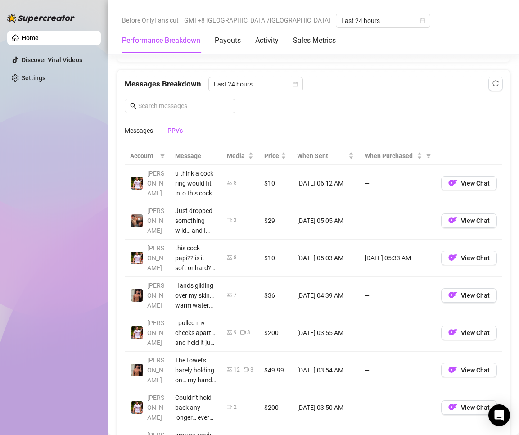
scroll to position [617, 0]
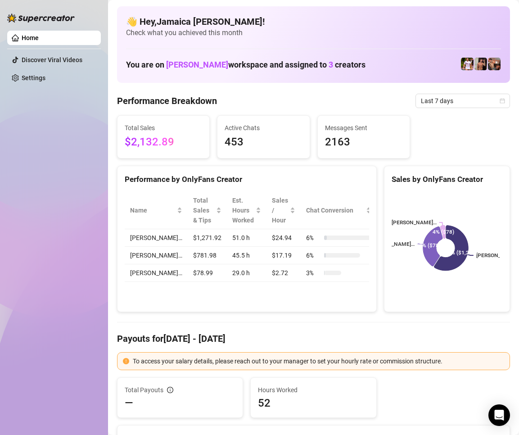
scroll to position [135, 0]
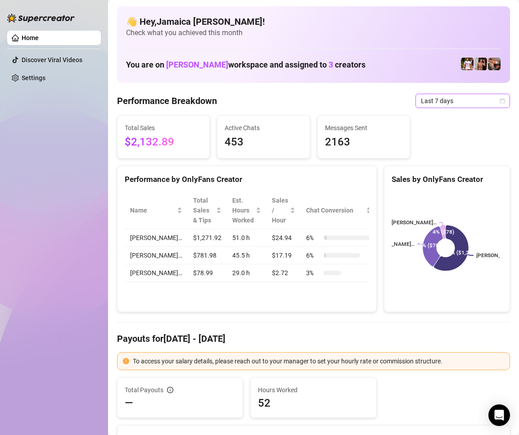
click at [454, 97] on span "Last 7 days" at bounding box center [463, 101] width 84 height 14
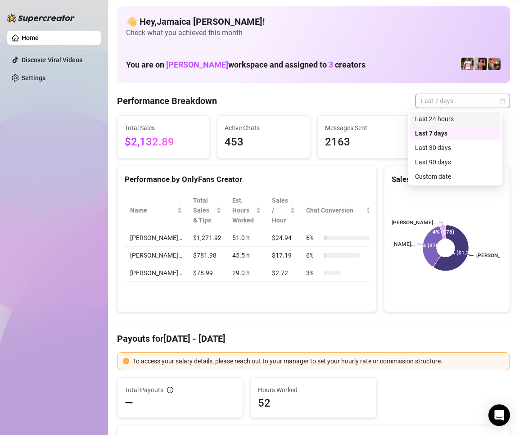
click at [459, 117] on div "Last 24 hours" at bounding box center [455, 119] width 80 height 10
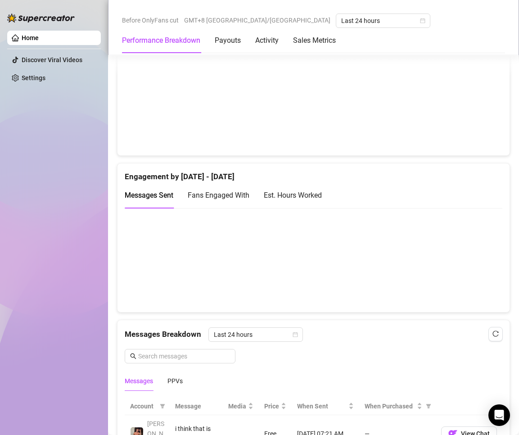
scroll to position [727, 0]
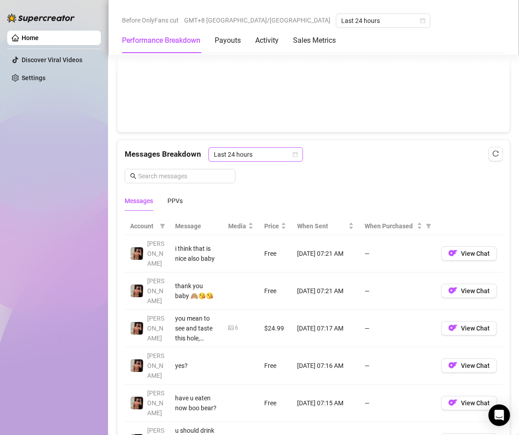
click at [249, 153] on span "Last 24 hours" at bounding box center [256, 155] width 84 height 14
click at [252, 169] on div "Last 24 hours" at bounding box center [255, 173] width 80 height 10
click at [180, 201] on div "PPVs" at bounding box center [175, 201] width 15 height 10
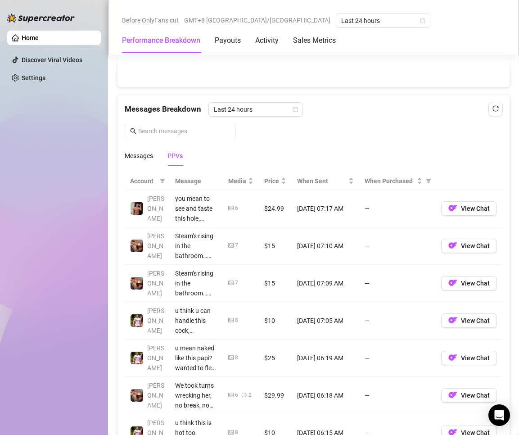
scroll to position [1087, 0]
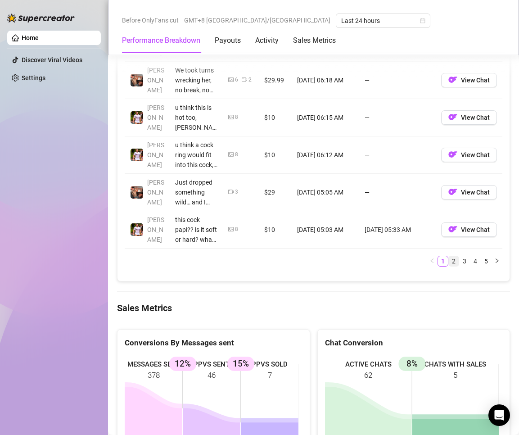
click at [449, 263] on link "2" at bounding box center [454, 261] width 10 height 10
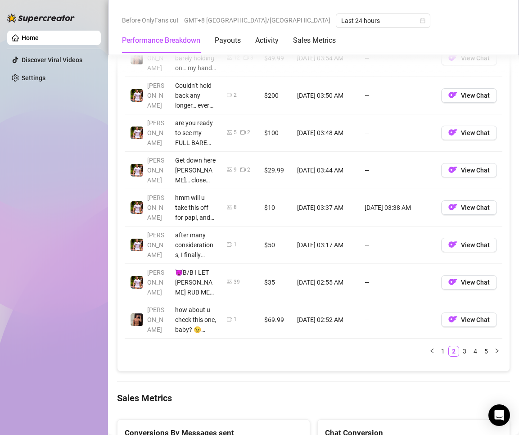
scroll to position [1042, 0]
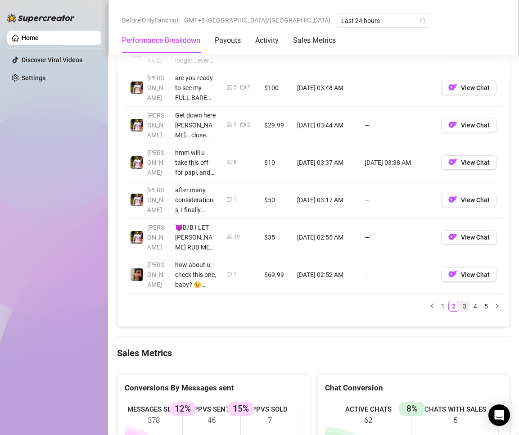
click at [460, 303] on link "3" at bounding box center [465, 306] width 10 height 10
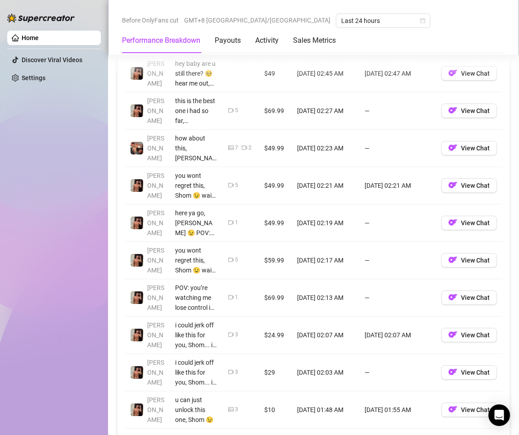
scroll to position [952, 0]
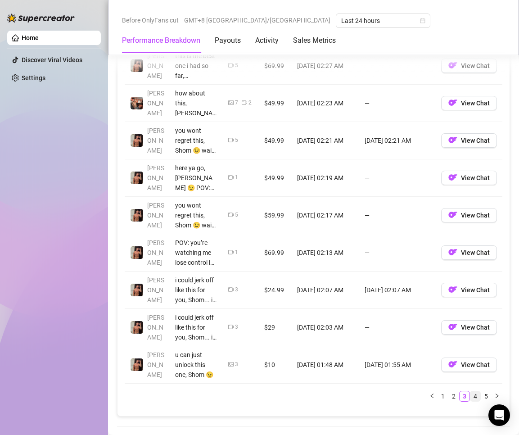
click at [471, 398] on link "4" at bounding box center [476, 396] width 10 height 10
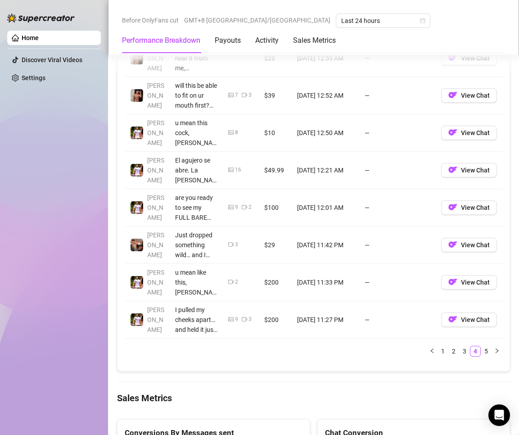
scroll to position [1042, 0]
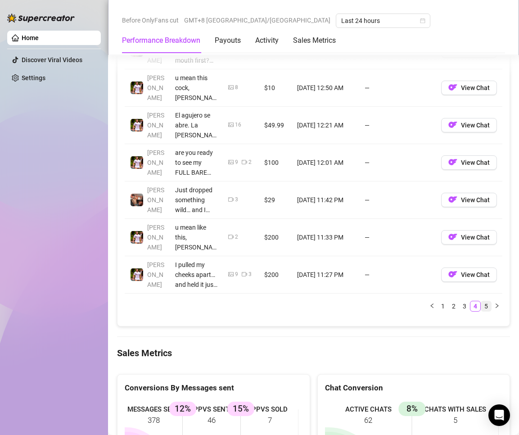
click at [482, 307] on link "5" at bounding box center [487, 306] width 10 height 10
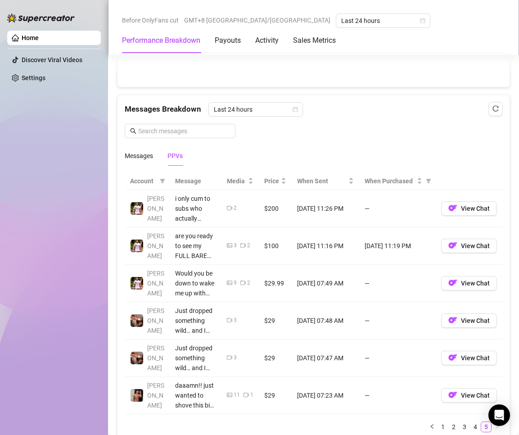
scroll to position [862, 0]
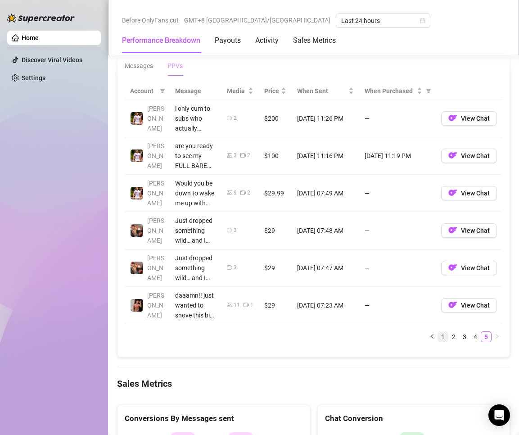
click at [439, 336] on link "1" at bounding box center [443, 337] width 10 height 10
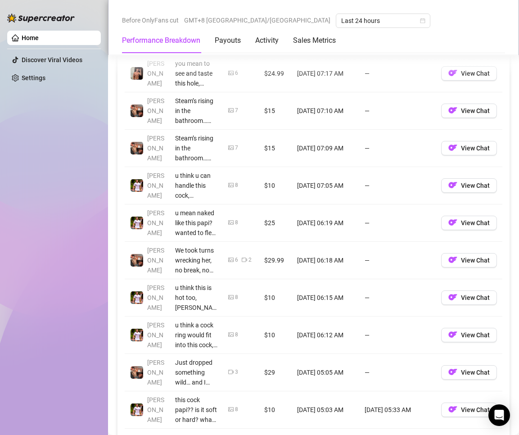
scroll to position [997, 0]
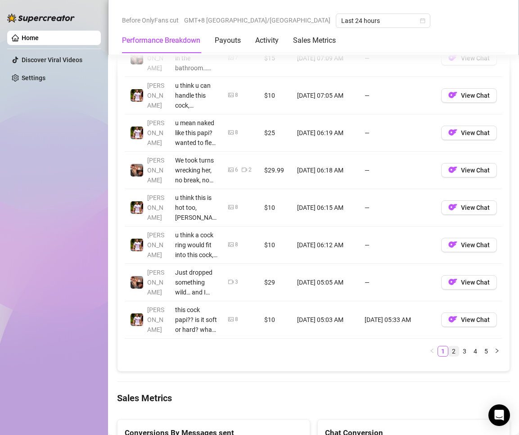
click at [449, 354] on link "2" at bounding box center [454, 351] width 10 height 10
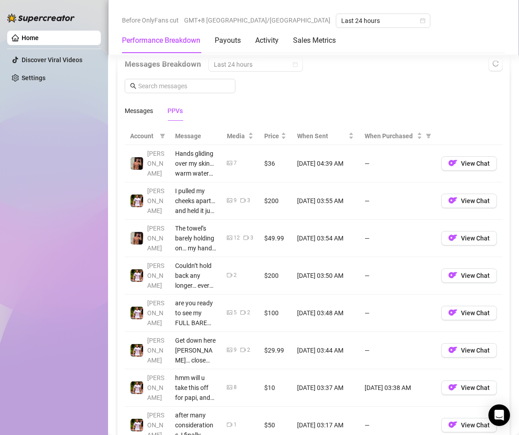
scroll to position [952, 0]
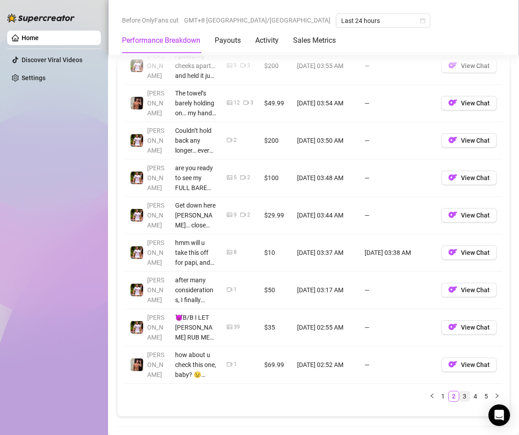
click at [460, 395] on link "3" at bounding box center [465, 396] width 10 height 10
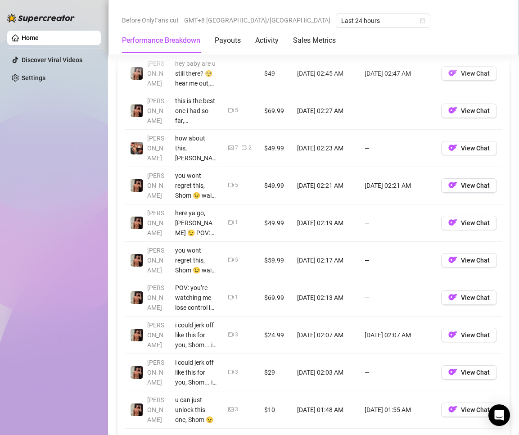
scroll to position [1087, 0]
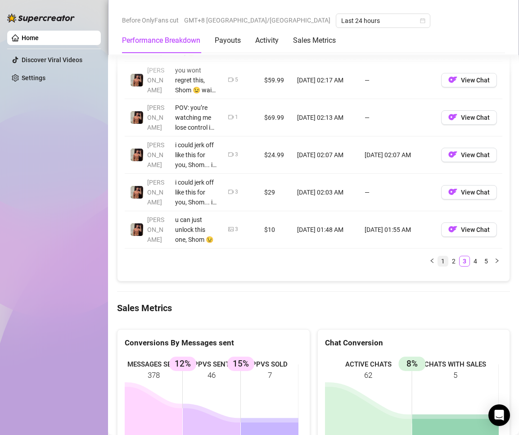
click at [438, 264] on link "1" at bounding box center [443, 261] width 10 height 10
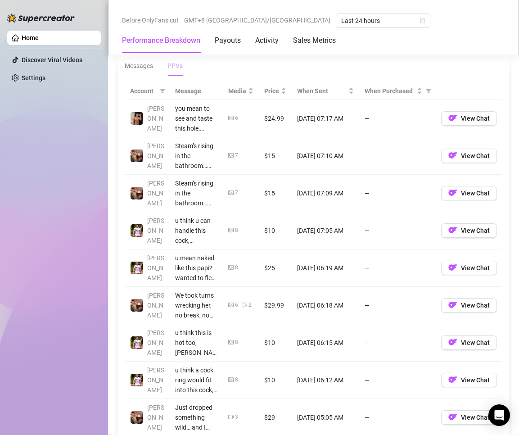
scroll to position [1042, 0]
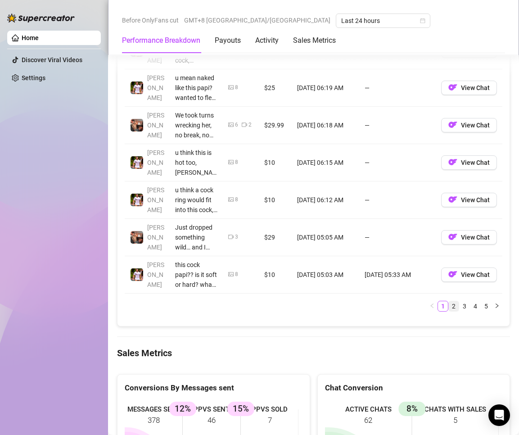
click at [449, 306] on link "2" at bounding box center [454, 306] width 10 height 10
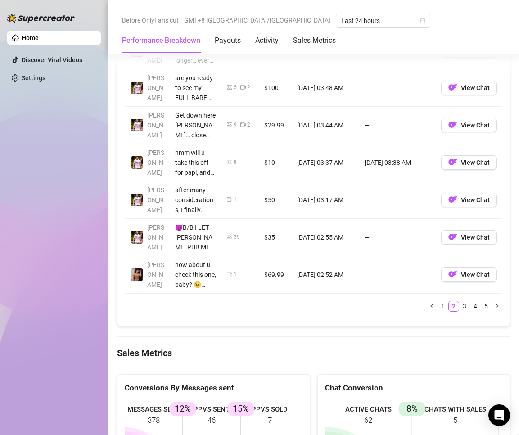
click at [455, 314] on div "Account Message Media Price When Sent When Purchased [PERSON_NAME] gliding over…" at bounding box center [314, 110] width 378 height 417
click at [455, 312] on div "Account Message Media Price When Sent When Purchased [PERSON_NAME] gliding over…" at bounding box center [314, 110] width 378 height 417
click at [460, 309] on link "3" at bounding box center [465, 306] width 10 height 10
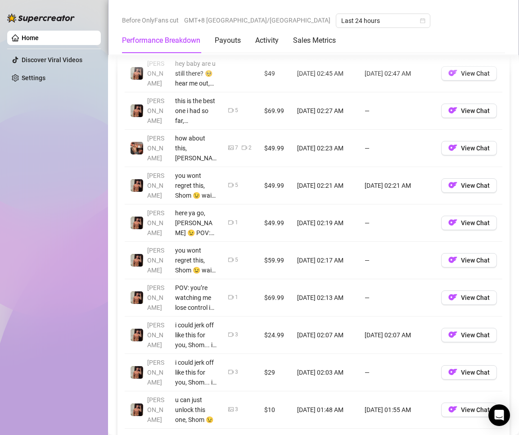
scroll to position [952, 0]
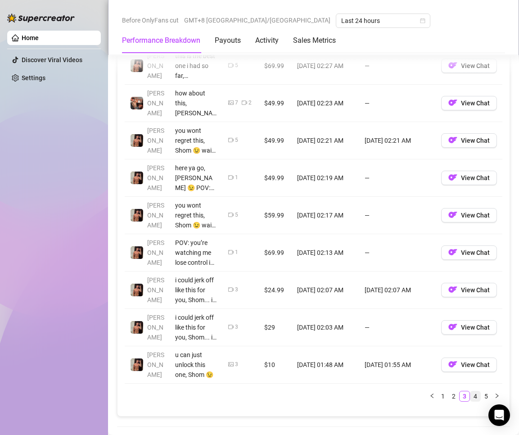
click at [471, 394] on link "4" at bounding box center [476, 396] width 10 height 10
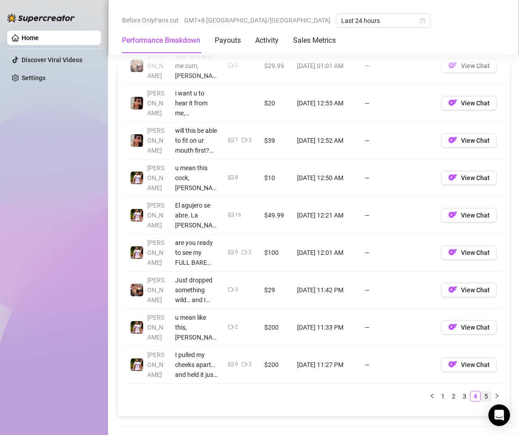
click at [482, 394] on link "5" at bounding box center [487, 396] width 10 height 10
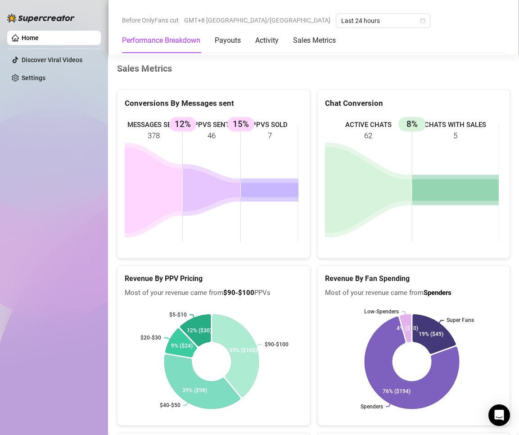
scroll to position [1132, 0]
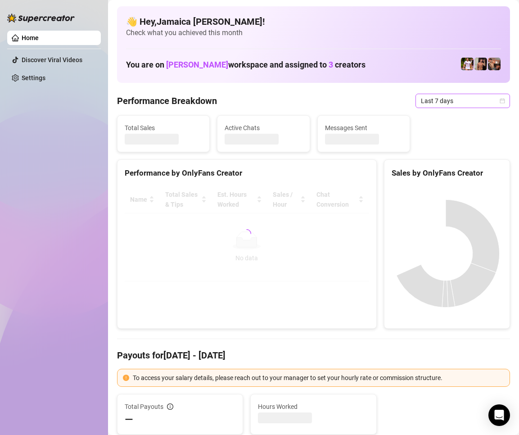
click at [438, 98] on span "Last 7 days" at bounding box center [463, 101] width 84 height 14
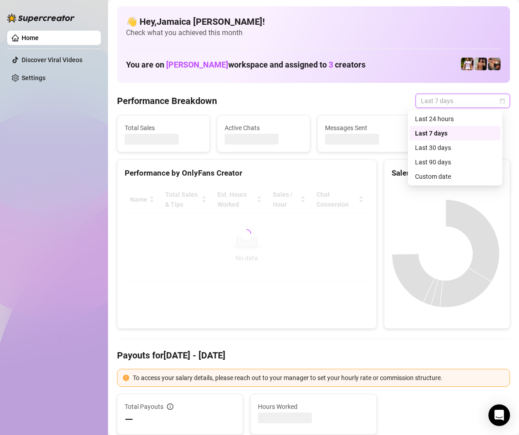
click at [447, 118] on div "Last 24 hours" at bounding box center [455, 119] width 80 height 10
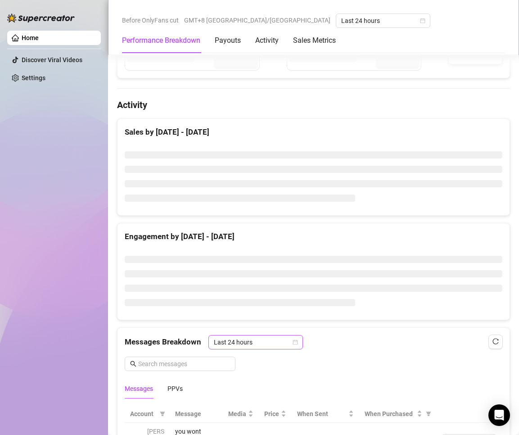
scroll to position [456, 0]
click at [242, 343] on span "Last 24 hours" at bounding box center [256, 343] width 84 height 14
click at [239, 355] on div "Last 24 hours" at bounding box center [255, 360] width 80 height 10
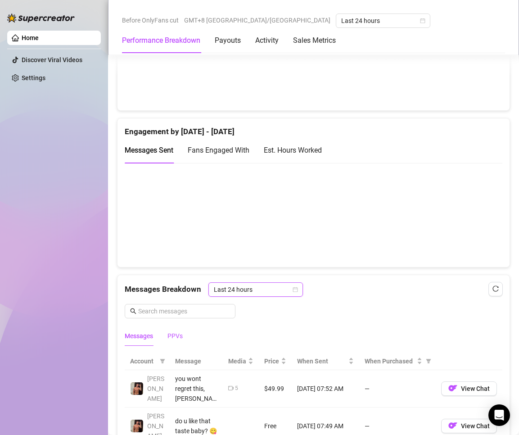
click at [175, 336] on div "PPVs" at bounding box center [175, 336] width 15 height 10
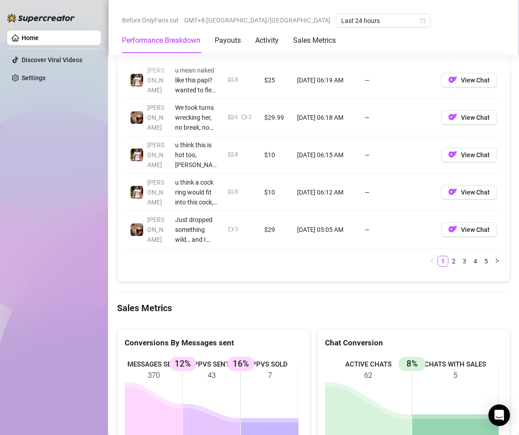
scroll to position [1222, 0]
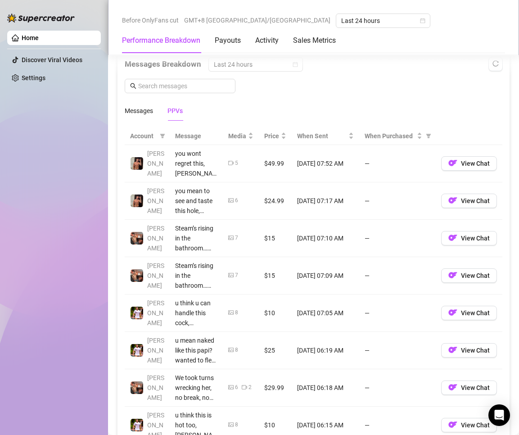
scroll to position [997, 0]
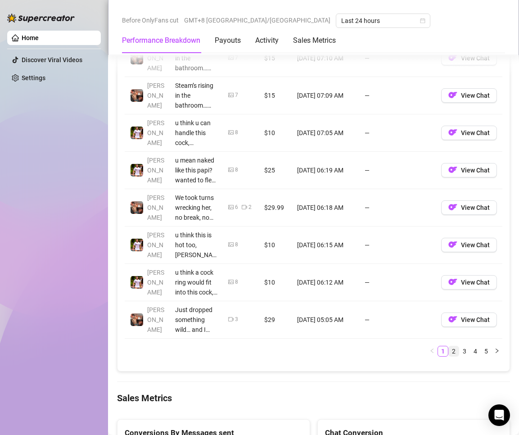
click at [449, 350] on link "2" at bounding box center [454, 351] width 10 height 10
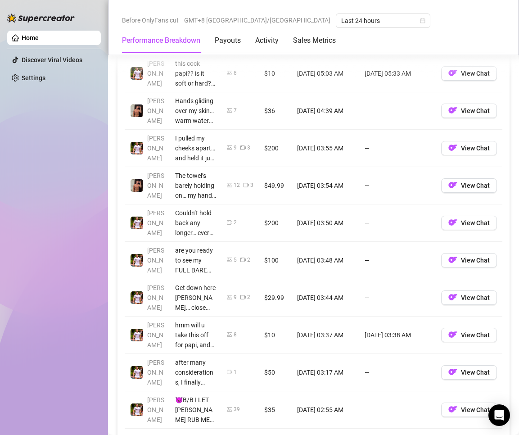
scroll to position [952, 0]
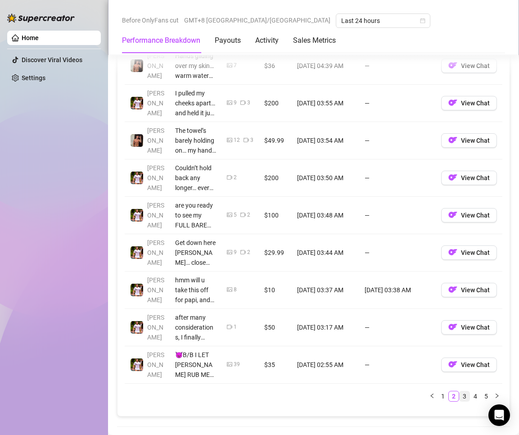
click at [462, 399] on link "3" at bounding box center [465, 396] width 10 height 10
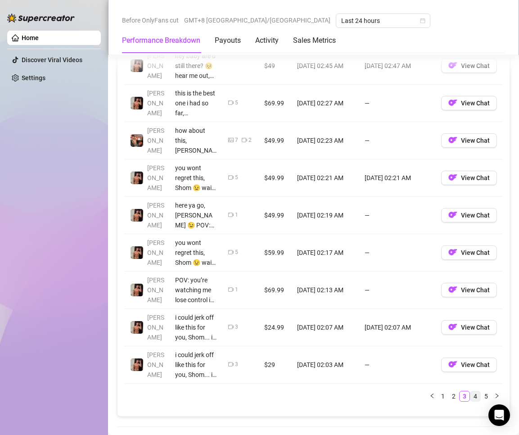
click at [471, 394] on link "4" at bounding box center [476, 396] width 10 height 10
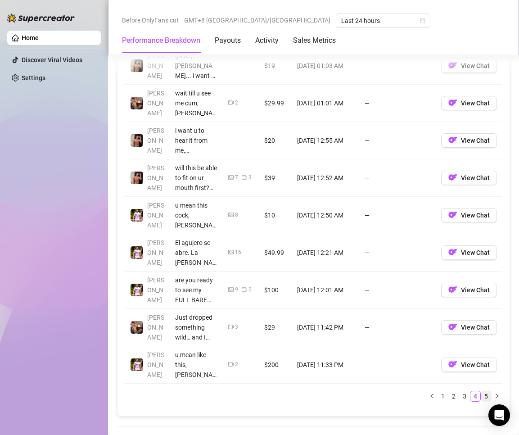
click at [482, 395] on link "5" at bounding box center [487, 396] width 10 height 10
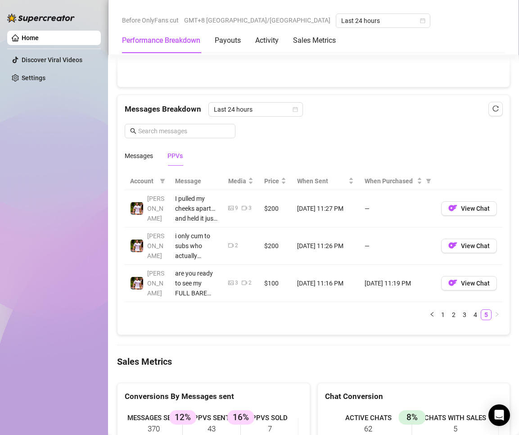
scroll to position [727, 0]
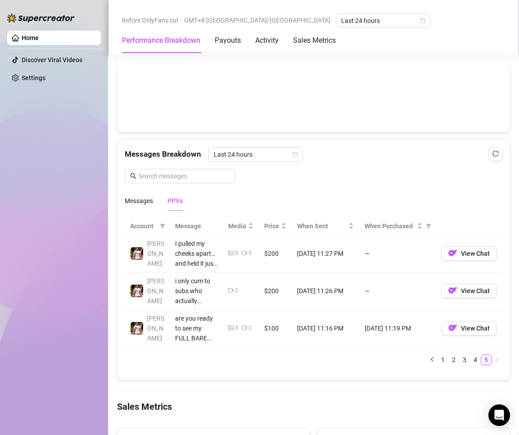
click at [344, 165] on div "Messages Breakdown Last 24 hours Messages PPVs" at bounding box center [314, 179] width 378 height 64
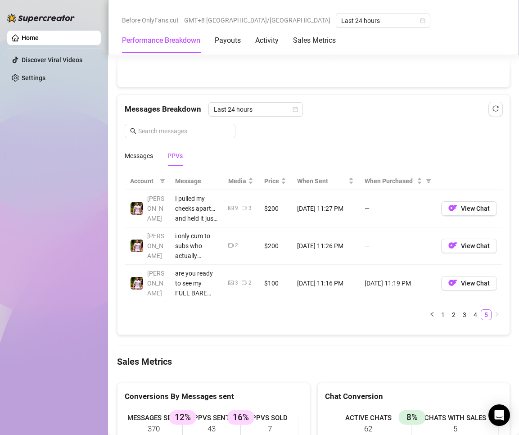
click at [397, 130] on div "Messages Breakdown Last 24 hours Messages PPVs" at bounding box center [314, 134] width 378 height 64
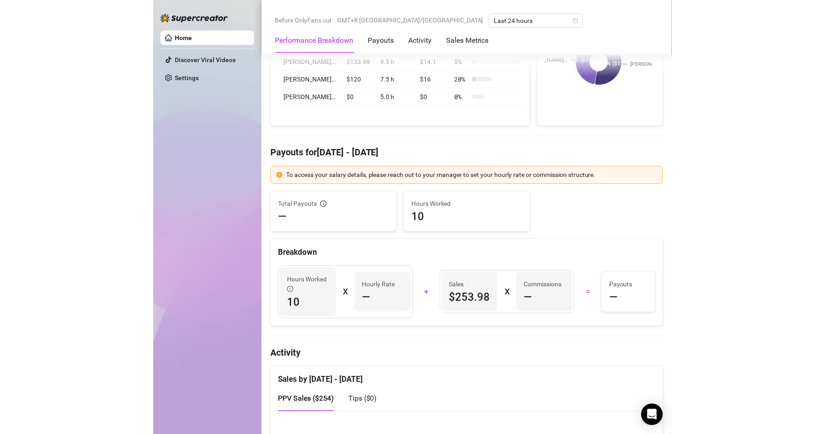
scroll to position [0, 0]
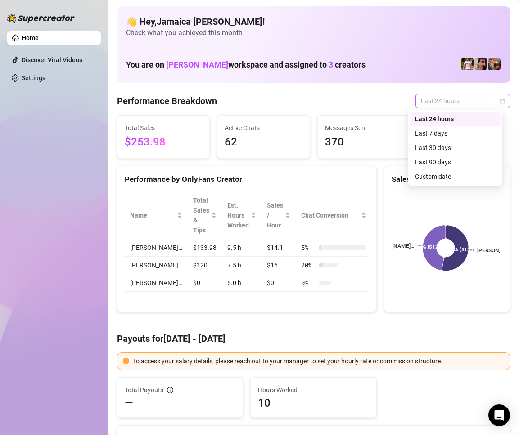
click at [449, 98] on span "Last 24 hours" at bounding box center [463, 101] width 84 height 14
click at [443, 117] on div "Last 24 hours" at bounding box center [455, 119] width 80 height 10
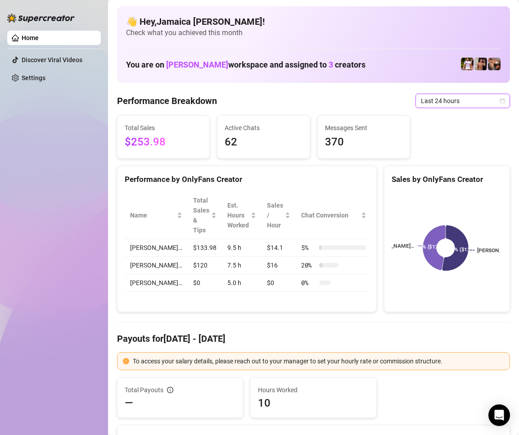
click at [431, 101] on span "Last 24 hours" at bounding box center [463, 101] width 84 height 14
click at [441, 100] on span "Last 24 hours" at bounding box center [463, 101] width 84 height 14
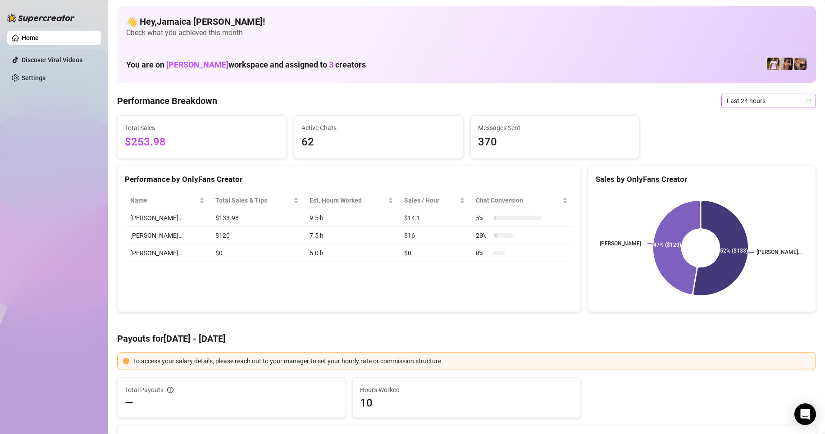
click at [519, 106] on span "Last 24 hours" at bounding box center [769, 101] width 84 height 14
click at [519, 94] on span "Last 24 hours" at bounding box center [769, 101] width 84 height 14
click at [252, 290] on div "Performance by OnlyFans Creator Name Total Sales & Tips Est. Hours Worked Sales…" at bounding box center [348, 239] width 463 height 147
click at [519, 98] on span "Last 24 hours" at bounding box center [769, 101] width 84 height 14
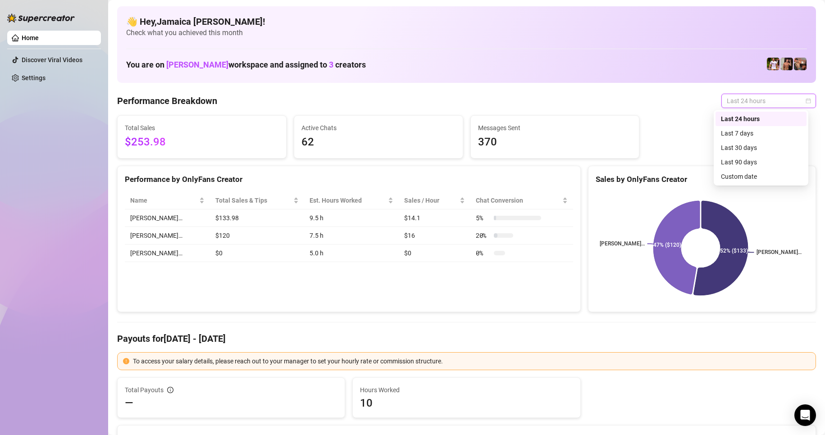
click at [519, 102] on span "Last 24 hours" at bounding box center [769, 101] width 84 height 14
click at [519, 173] on div "Custom date" at bounding box center [761, 177] width 80 height 10
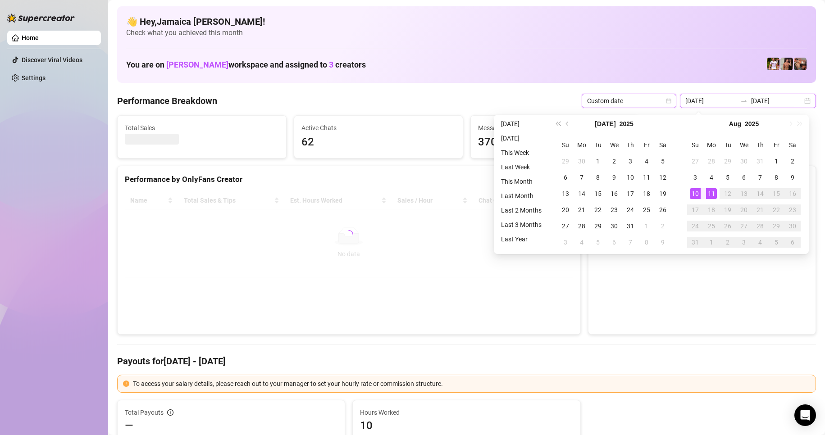
click at [519, 102] on input "2025-08-10" at bounding box center [710, 101] width 51 height 10
click at [519, 103] on input "2025-08-10" at bounding box center [710, 101] width 51 height 10
type input "2025-08-01"
click at [519, 162] on div "1" at bounding box center [776, 161] width 11 height 11
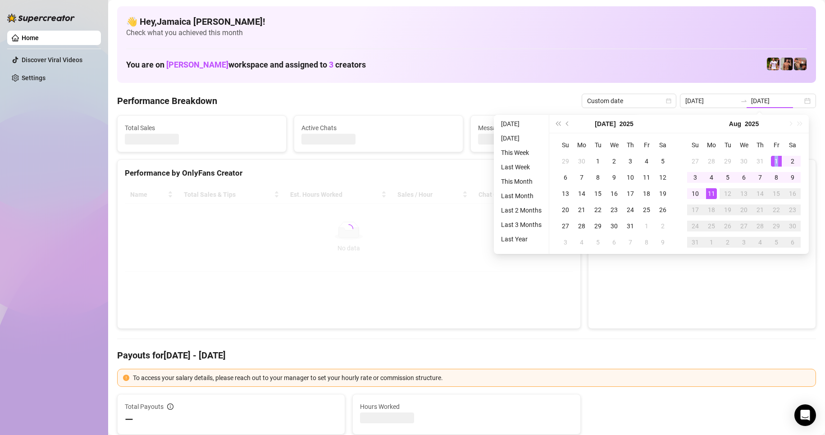
type input "2025-08-01"
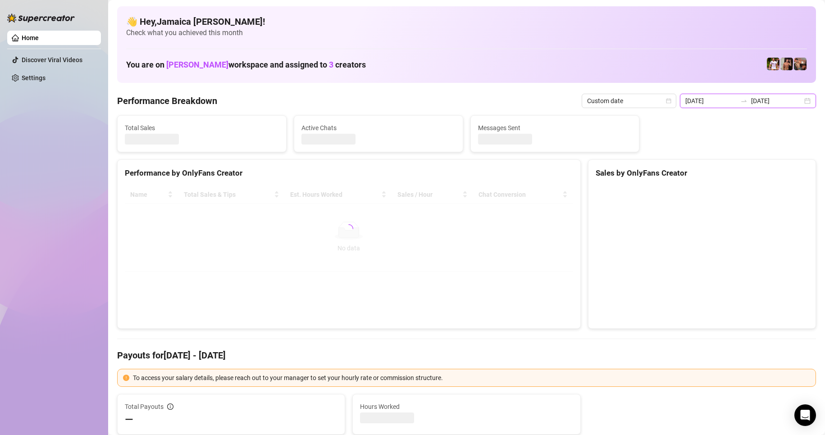
click at [519, 102] on input "2025-08-01" at bounding box center [776, 101] width 51 height 10
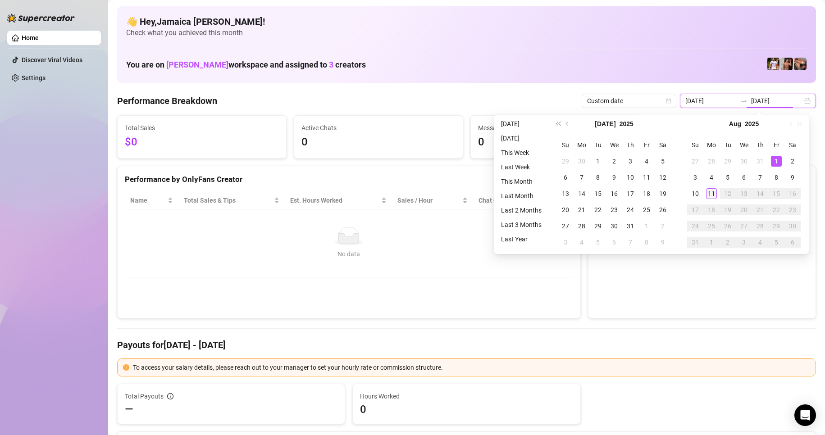
type input "2025-08-11"
click at [519, 195] on div "11" at bounding box center [711, 193] width 11 height 11
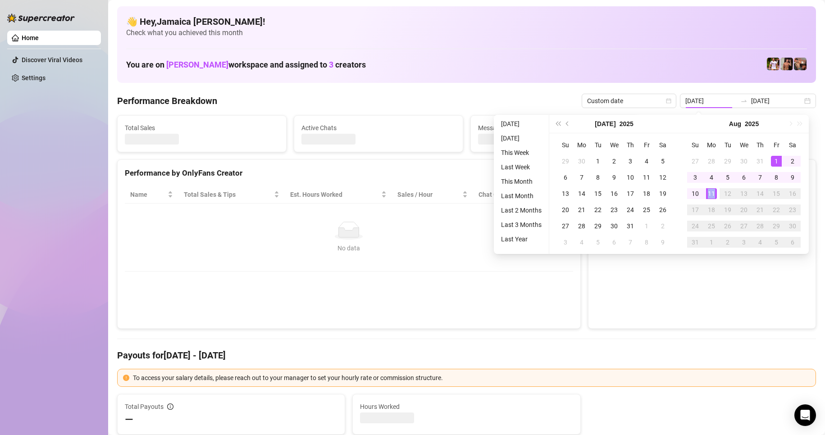
type input "2025-08-11"
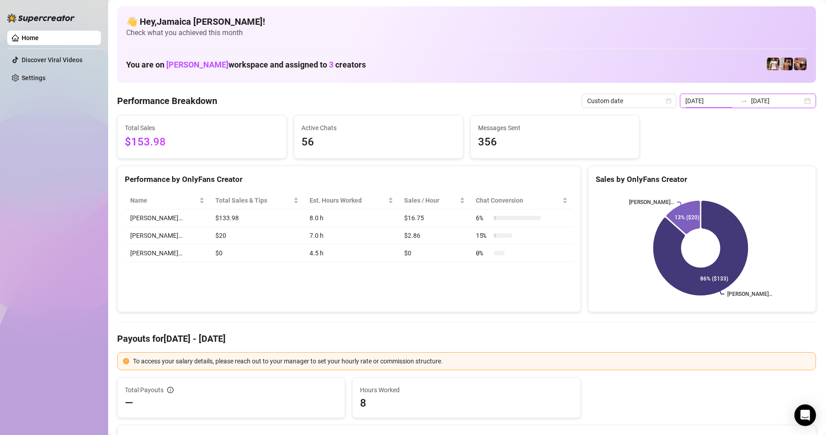
click at [519, 103] on input "2025-08-11" at bounding box center [710, 101] width 51 height 10
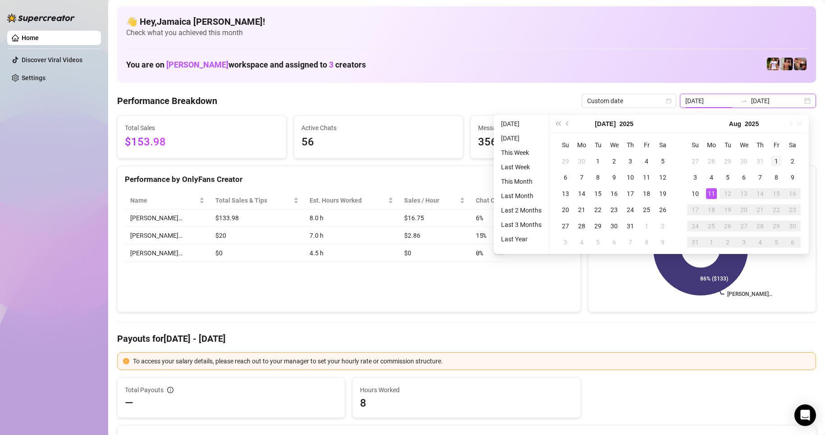
type input "2025-08-01"
click at [519, 159] on div "1" at bounding box center [776, 161] width 11 height 11
type input "2025-08-11"
click at [519, 195] on div "11" at bounding box center [711, 193] width 11 height 11
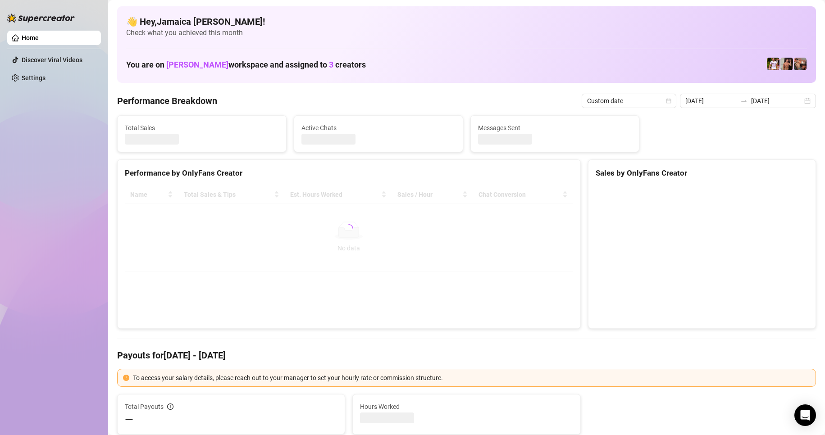
click at [519, 194] on canvas at bounding box center [700, 253] width 210 height 135
type input "2025-08-01"
